Goal: Task Accomplishment & Management: Complete application form

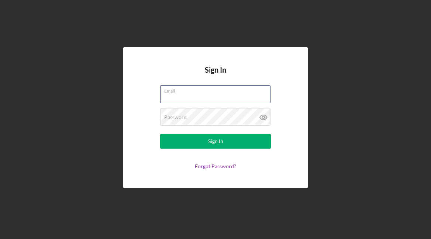
type input "[EMAIL_ADDRESS][DOMAIN_NAME]"
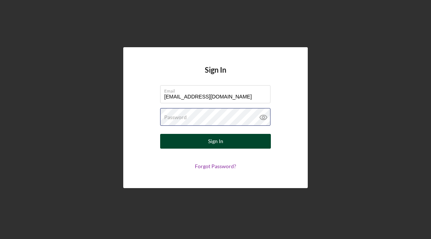
click at [215, 141] on button "Sign In" at bounding box center [215, 141] width 111 height 15
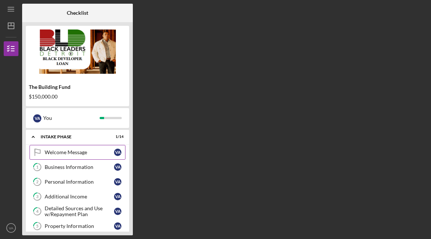
click at [80, 154] on div "Welcome Message" at bounding box center [79, 152] width 69 height 6
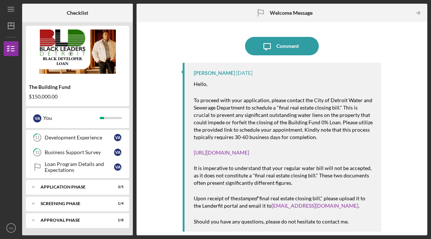
scroll to position [177, 0]
click at [54, 219] on div "Approval Phase" at bounding box center [80, 220] width 79 height 4
click at [55, 218] on div "Approval Phase" at bounding box center [80, 220] width 79 height 4
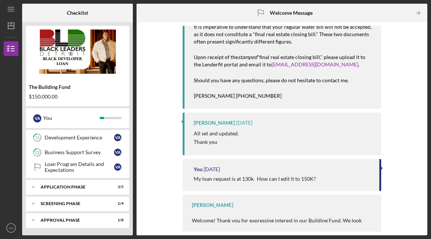
scroll to position [147, 0]
click at [58, 219] on div "Approval Phase" at bounding box center [80, 220] width 79 height 4
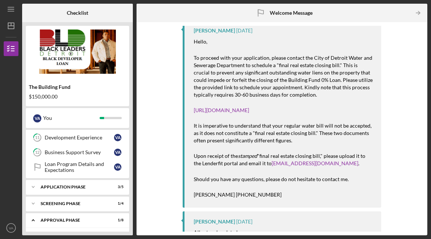
scroll to position [42, 0]
click at [55, 219] on div "Approval Phase" at bounding box center [80, 220] width 79 height 4
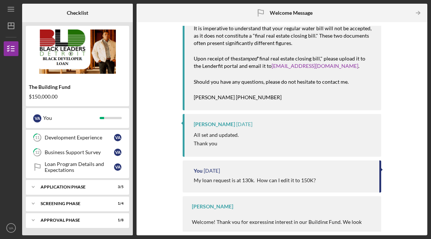
scroll to position [147, 0]
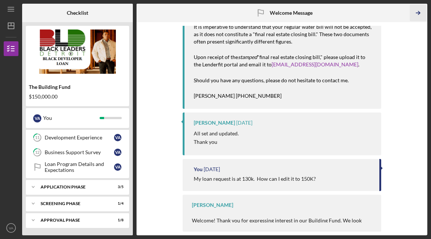
click at [419, 13] on icon "Icon/Table Pagination Arrow" at bounding box center [418, 13] width 17 height 17
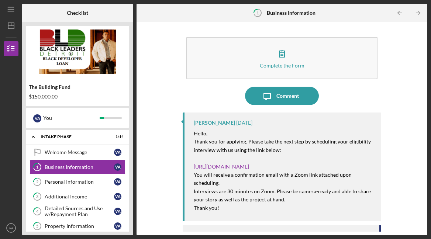
click at [419, 13] on icon "Icon/Table Pagination Arrow" at bounding box center [418, 13] width 17 height 17
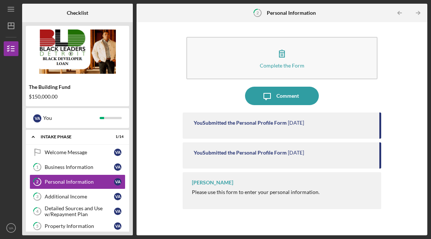
click at [419, 13] on icon "Icon/Table Pagination Arrow" at bounding box center [418, 13] width 17 height 17
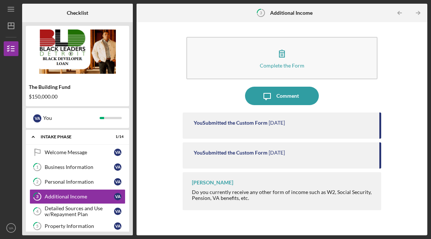
click at [419, 13] on icon "Icon/Table Pagination Arrow" at bounding box center [418, 13] width 17 height 17
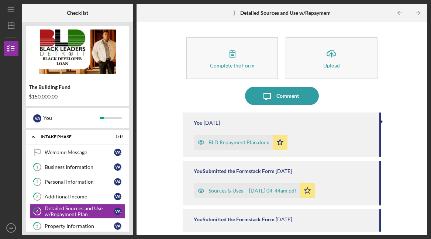
click at [419, 13] on icon "Icon/Table Pagination Arrow" at bounding box center [418, 13] width 17 height 17
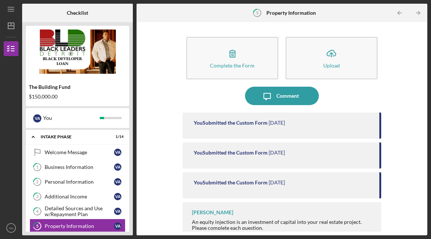
click at [419, 13] on icon "Icon/Table Pagination Arrow" at bounding box center [418, 13] width 17 height 17
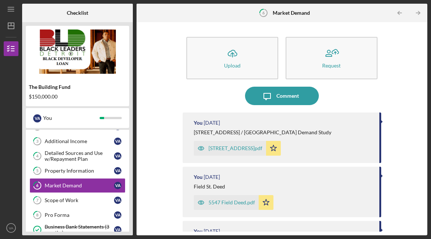
scroll to position [60, 0]
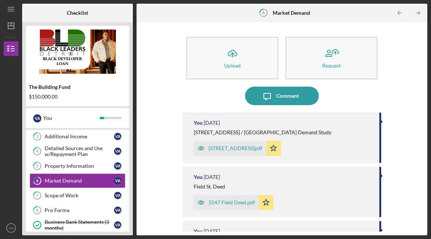
click at [419, 13] on icon "Icon/Table Pagination Arrow" at bounding box center [418, 13] width 17 height 17
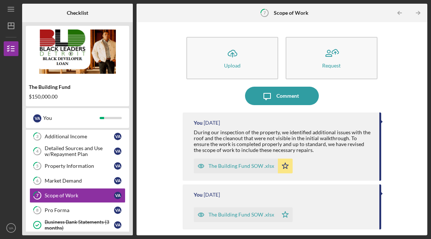
click at [419, 13] on icon "Icon/Table Pagination Arrow" at bounding box center [418, 13] width 17 height 17
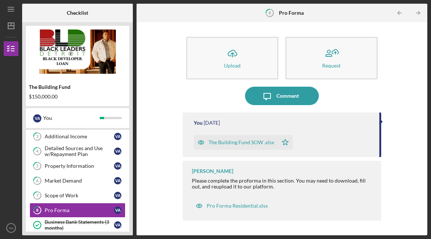
click at [419, 13] on icon "Icon/Table Pagination Arrow" at bounding box center [418, 13] width 17 height 17
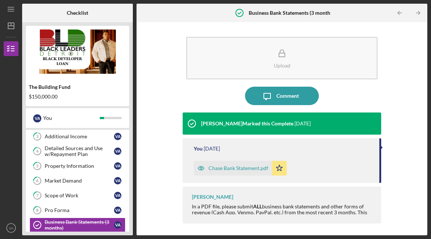
click at [419, 13] on icon "Icon/Table Pagination Arrow" at bounding box center [418, 13] width 17 height 17
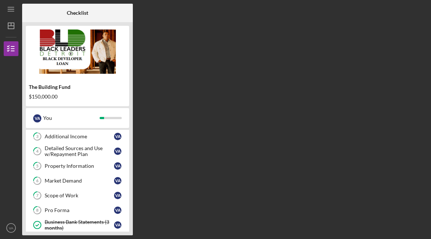
scroll to position [119, 0]
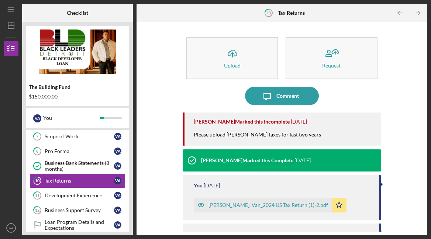
click at [419, 13] on icon "Icon/Table Pagination Arrow" at bounding box center [418, 13] width 17 height 17
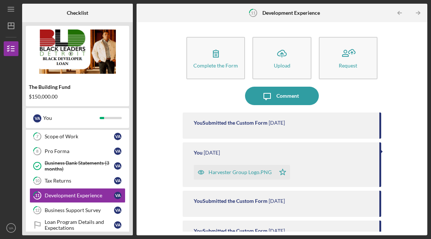
click at [419, 13] on icon "Icon/Table Pagination Arrow" at bounding box center [418, 13] width 17 height 17
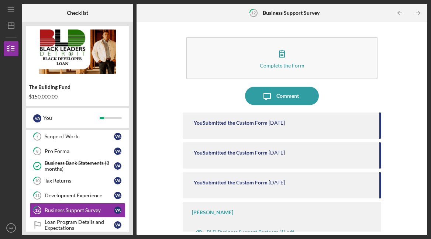
click at [419, 13] on icon "Icon/Table Pagination Arrow" at bounding box center [418, 13] width 17 height 17
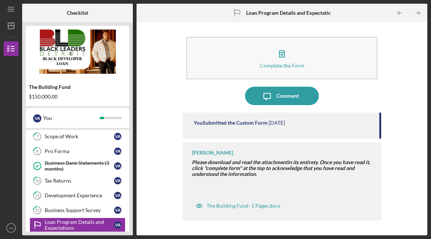
click at [419, 13] on icon "Icon/Table Pagination Arrow" at bounding box center [418, 13] width 17 height 17
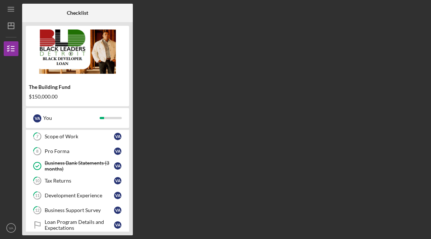
scroll to position [199, 0]
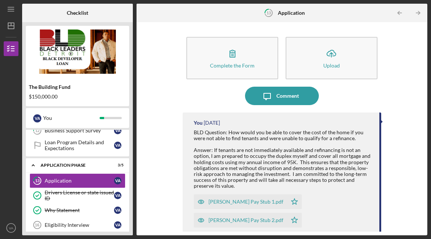
click at [419, 13] on icon "Icon/Table Pagination Arrow" at bounding box center [418, 13] width 17 height 17
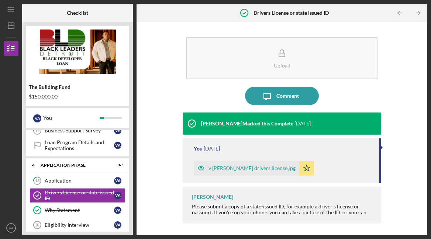
click at [419, 13] on icon "Icon/Table Pagination Arrow" at bounding box center [418, 13] width 17 height 17
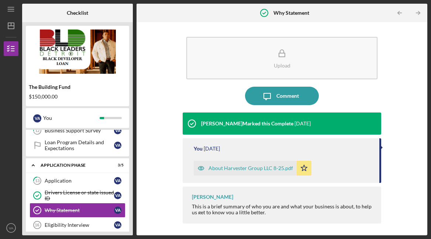
click at [419, 13] on icon "Icon/Table Pagination Arrow" at bounding box center [418, 13] width 17 height 17
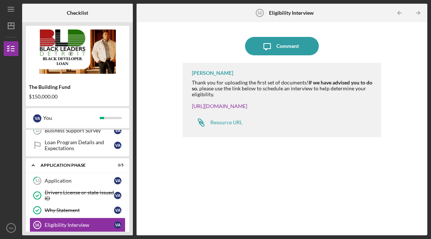
click at [419, 13] on icon "Icon/Table Pagination Arrow" at bounding box center [418, 13] width 17 height 17
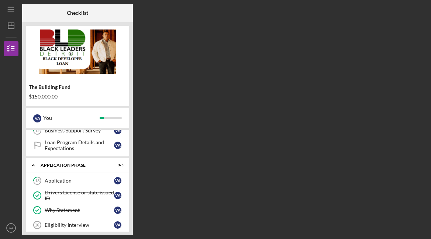
scroll to position [255, 0]
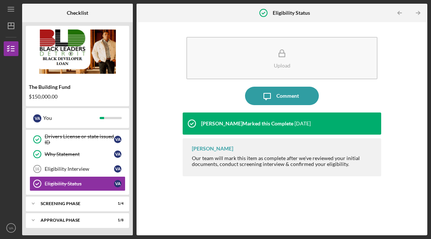
click at [419, 13] on icon "Icon/Table Pagination Arrow" at bounding box center [418, 13] width 17 height 17
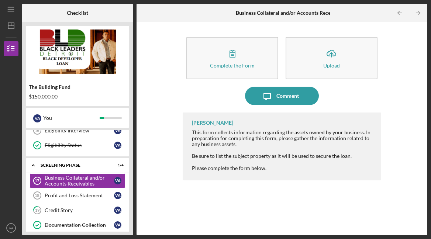
click at [419, 13] on icon "Icon/Table Pagination Arrow" at bounding box center [418, 13] width 17 height 17
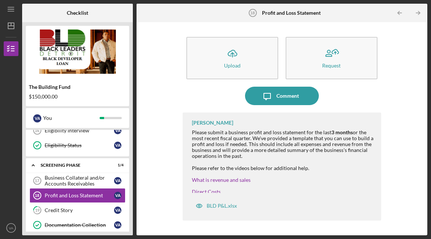
click at [419, 13] on icon "Icon/Table Pagination Arrow" at bounding box center [418, 13] width 17 height 17
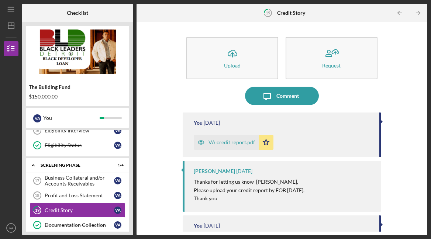
click at [419, 13] on icon "Icon/Table Pagination Arrow" at bounding box center [418, 13] width 17 height 17
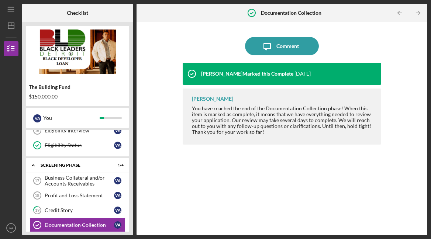
click at [419, 13] on icon "Icon/Table Pagination Arrow" at bounding box center [418, 13] width 17 height 17
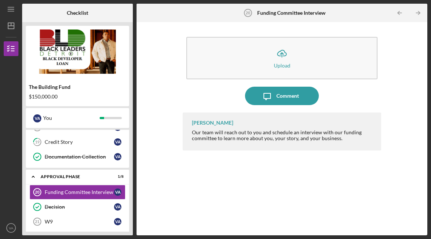
scroll to position [373, 0]
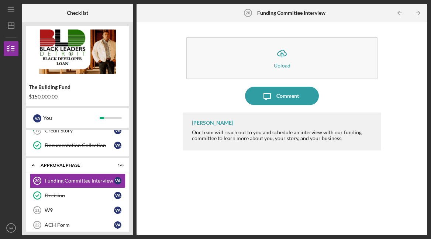
click at [419, 13] on icon "Icon/Table Pagination Arrow" at bounding box center [418, 13] width 17 height 17
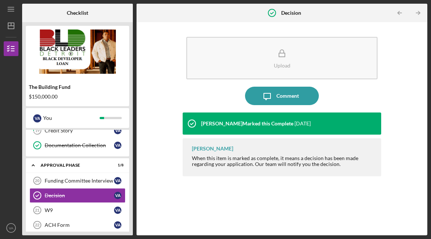
click at [419, 13] on icon "Icon/Table Pagination Arrow" at bounding box center [418, 13] width 17 height 17
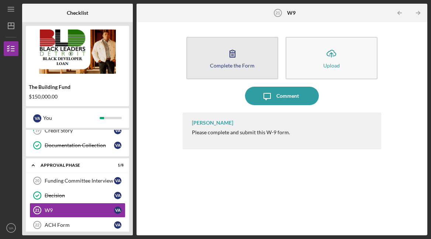
click at [229, 65] on div "Complete the Form" at bounding box center [232, 66] width 45 height 6
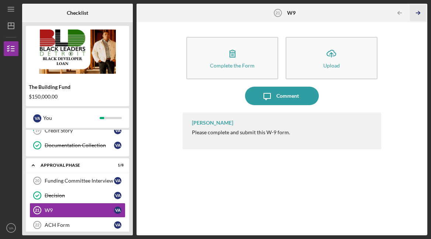
click at [419, 11] on icon "Icon/Table Pagination Arrow" at bounding box center [418, 13] width 17 height 17
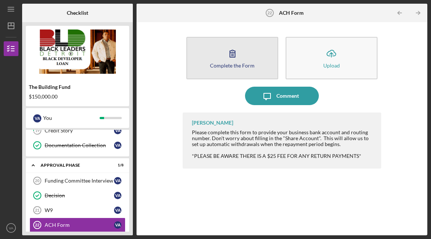
click at [226, 66] on div "Complete the Form" at bounding box center [232, 66] width 45 height 6
